Goal: Task Accomplishment & Management: Complete application form

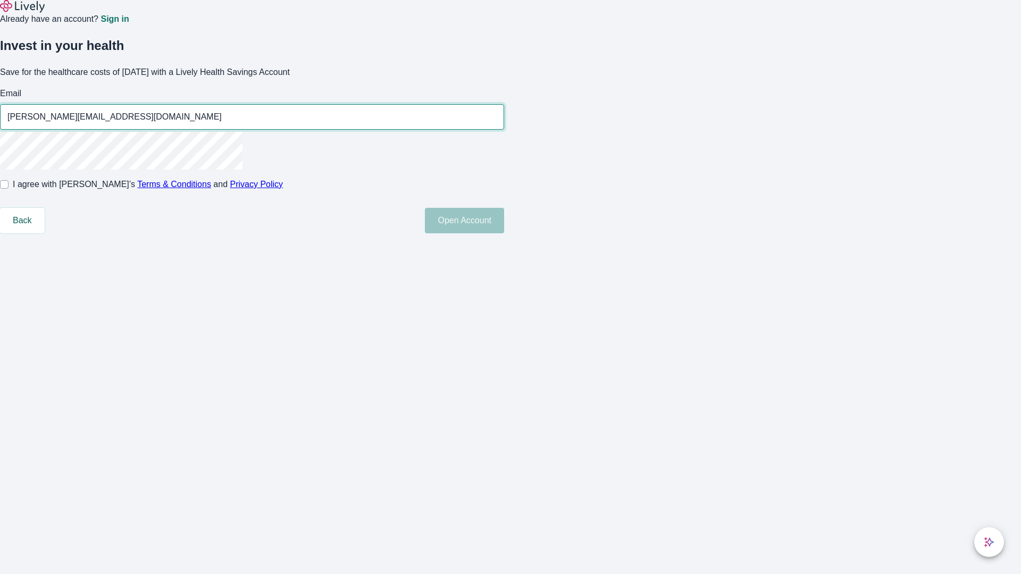
type input "[PERSON_NAME][EMAIL_ADDRESS][DOMAIN_NAME]"
click at [9, 189] on input "I agree with Lively’s Terms & Conditions and Privacy Policy" at bounding box center [4, 184] width 9 height 9
checkbox input "true"
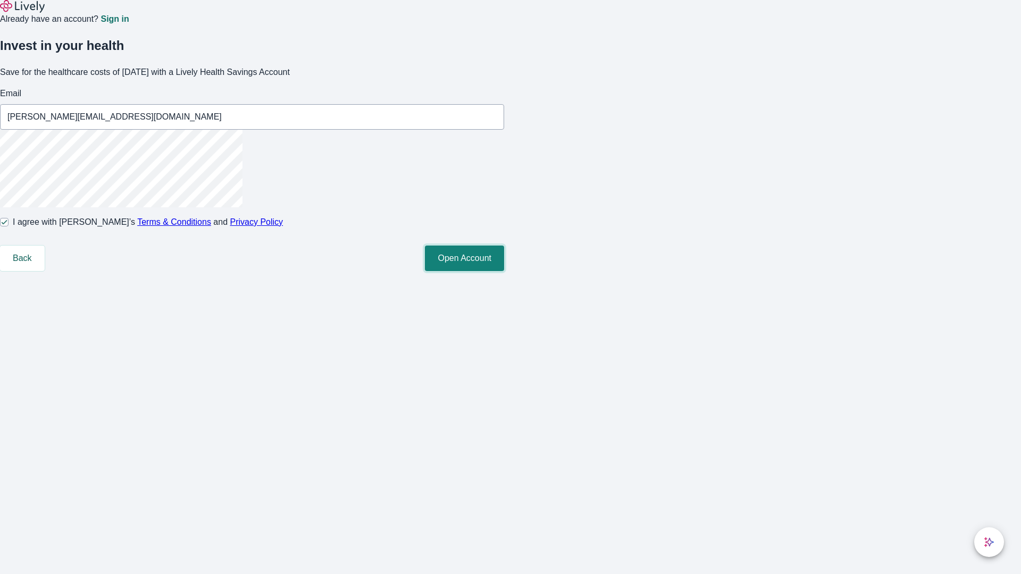
click at [504, 271] on button "Open Account" at bounding box center [464, 259] width 79 height 26
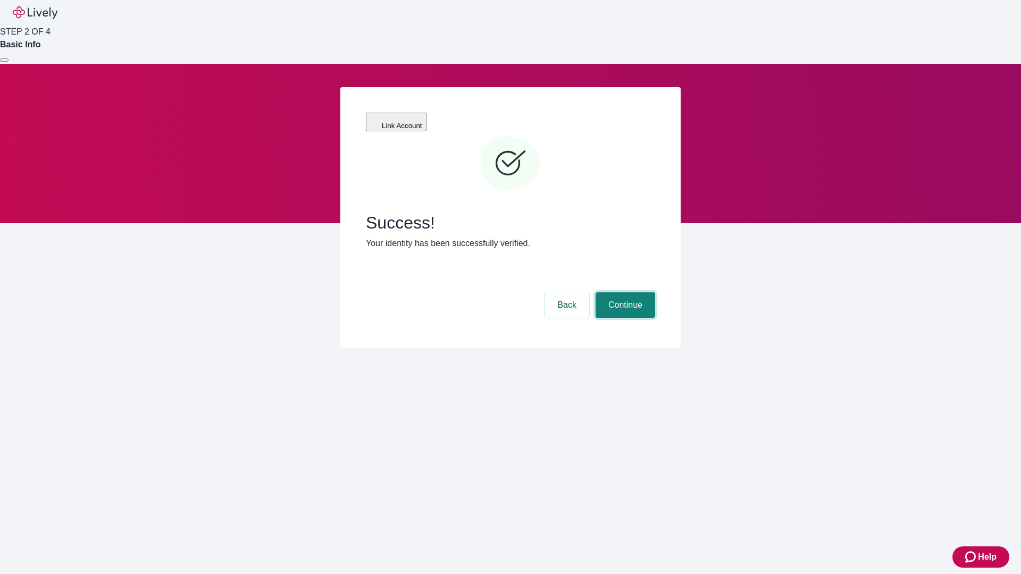
click at [624, 293] on button "Continue" at bounding box center [626, 306] width 60 height 26
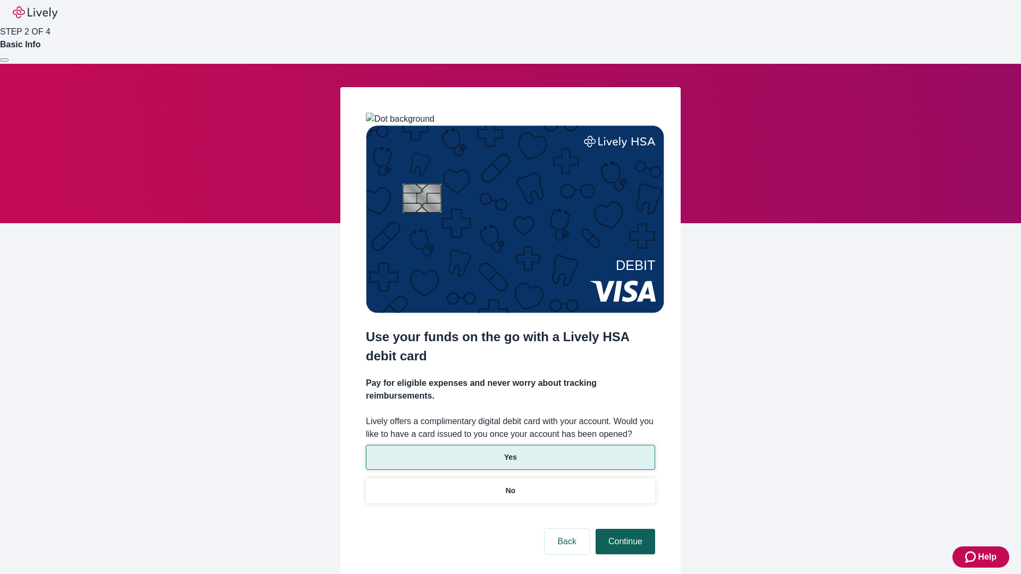
click at [510, 452] on p "Yes" at bounding box center [510, 457] width 13 height 11
click at [624, 529] on button "Continue" at bounding box center [626, 542] width 60 height 26
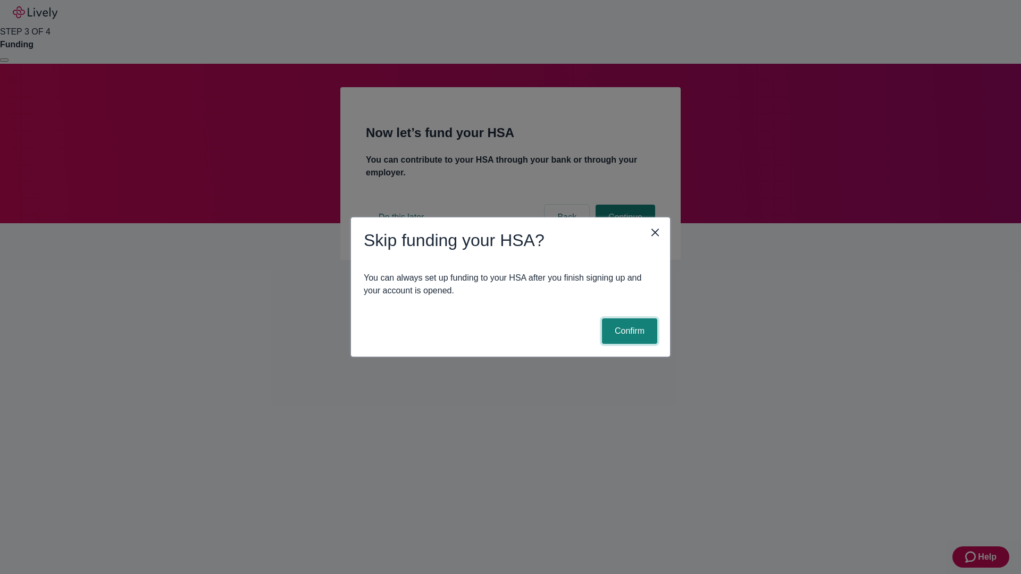
click at [628, 331] on button "Confirm" at bounding box center [629, 332] width 55 height 26
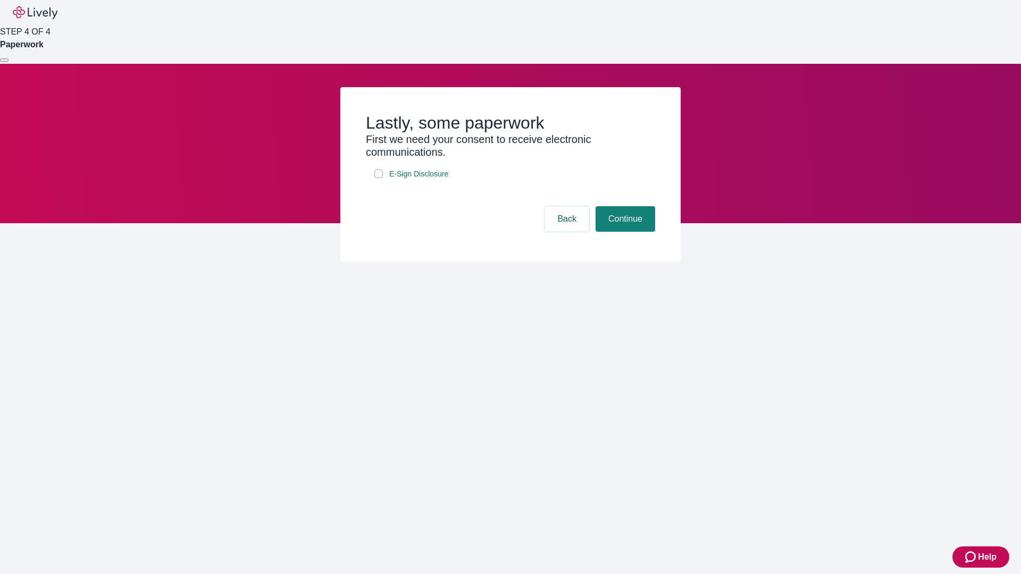
click at [379, 178] on input "E-Sign Disclosure" at bounding box center [378, 174] width 9 height 9
checkbox input "true"
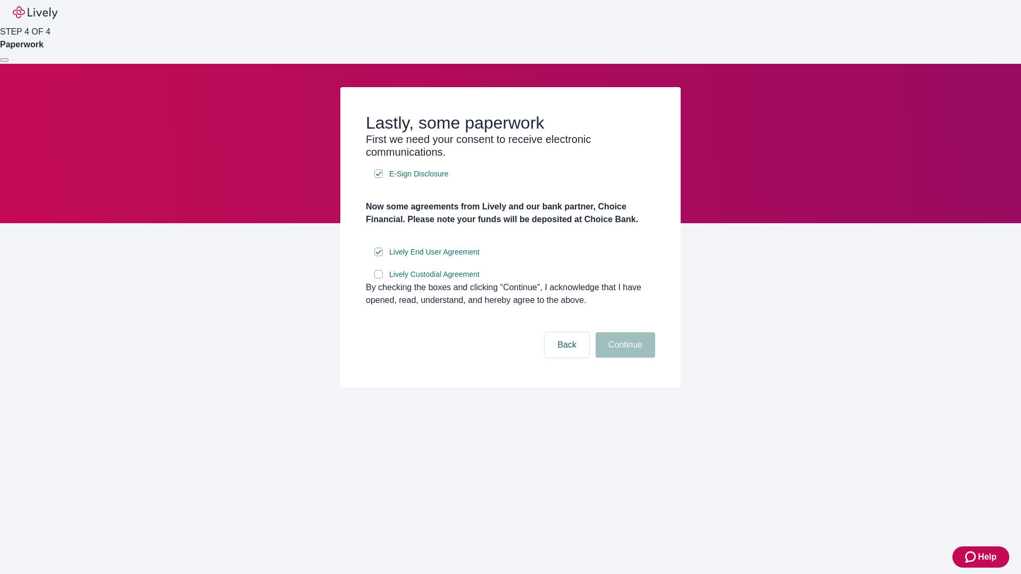
click at [379, 279] on input "Lively Custodial Agreement" at bounding box center [378, 274] width 9 height 9
checkbox input "true"
click at [624, 358] on button "Continue" at bounding box center [626, 345] width 60 height 26
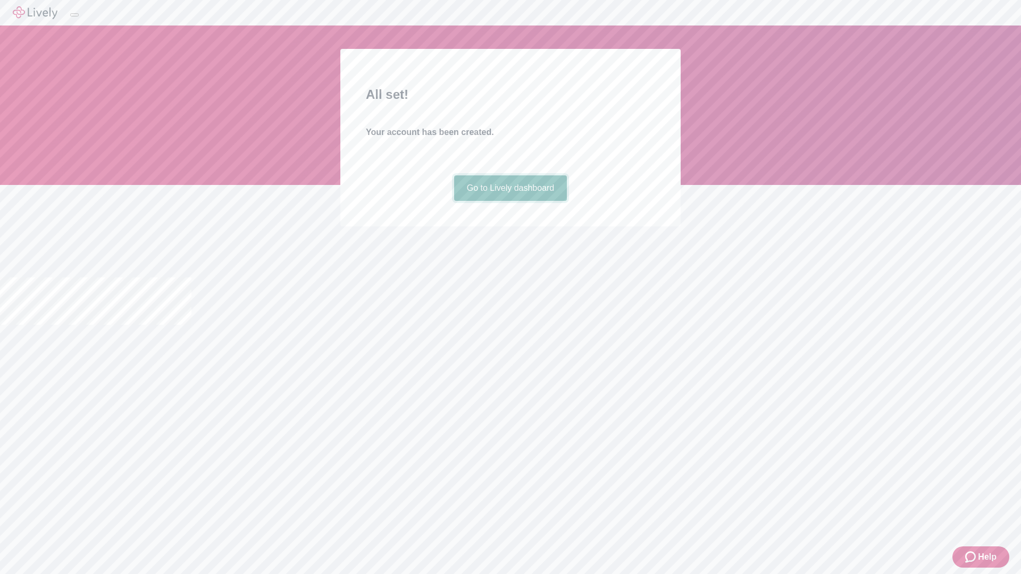
click at [510, 201] on link "Go to Lively dashboard" at bounding box center [510, 189] width 113 height 26
